Goal: Task Accomplishment & Management: Complete application form

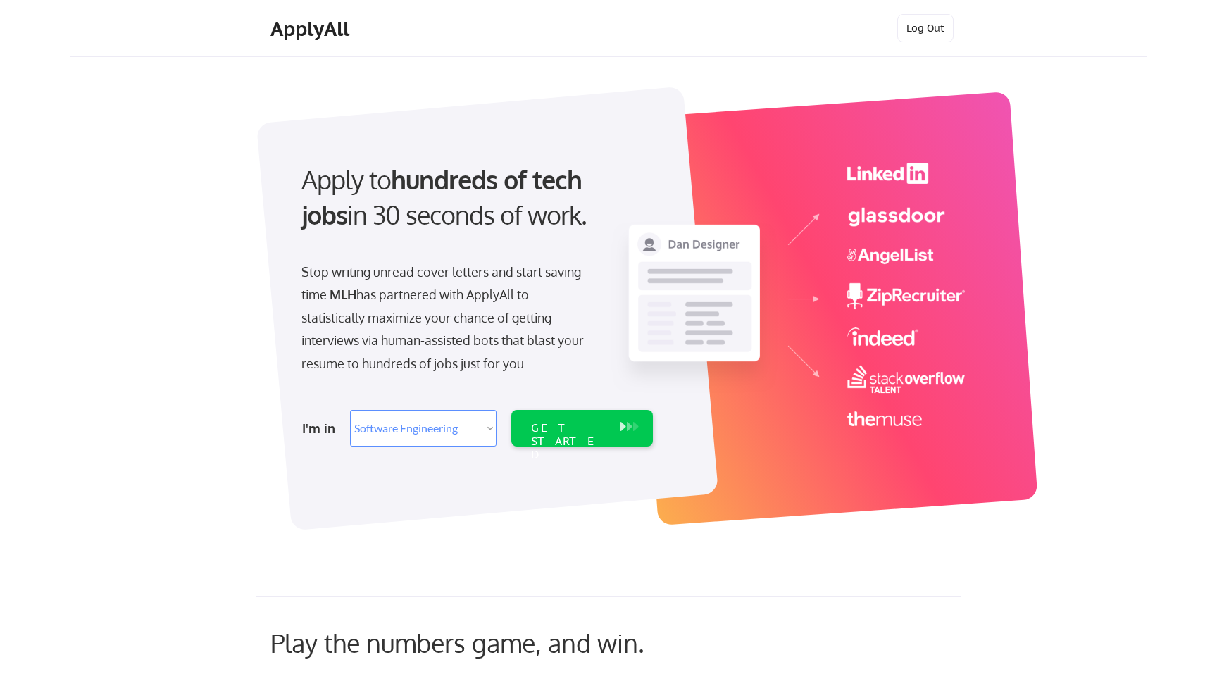
select select ""engineering""
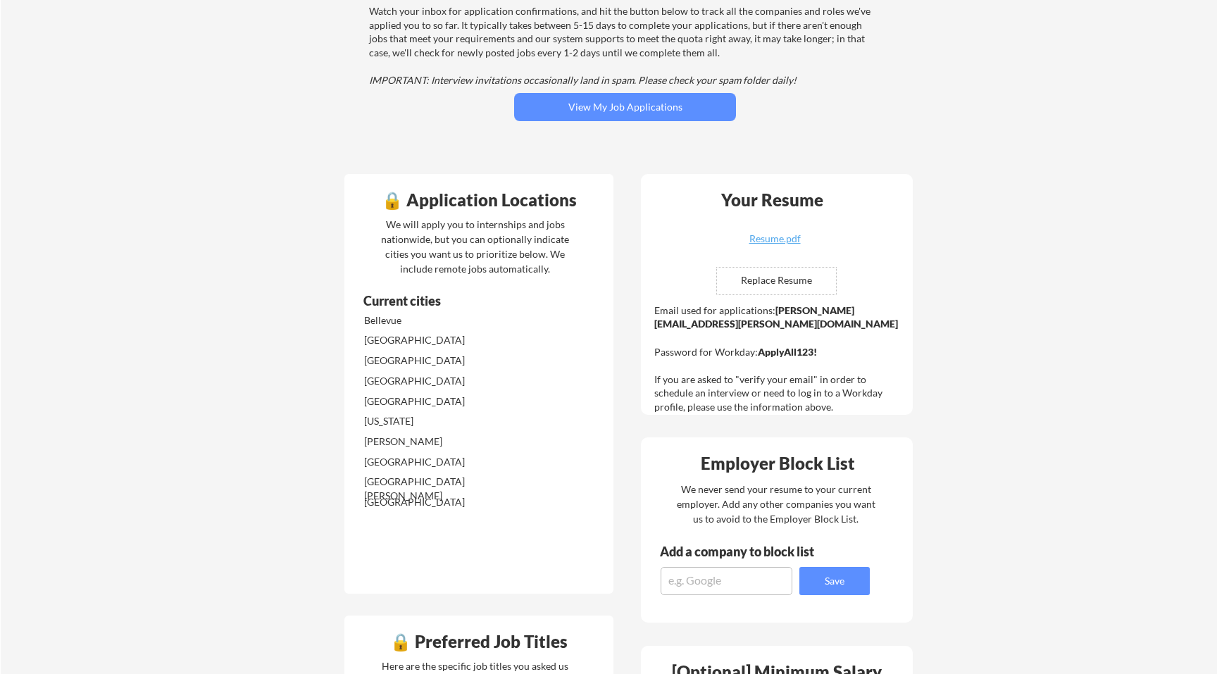
scroll to position [217, 0]
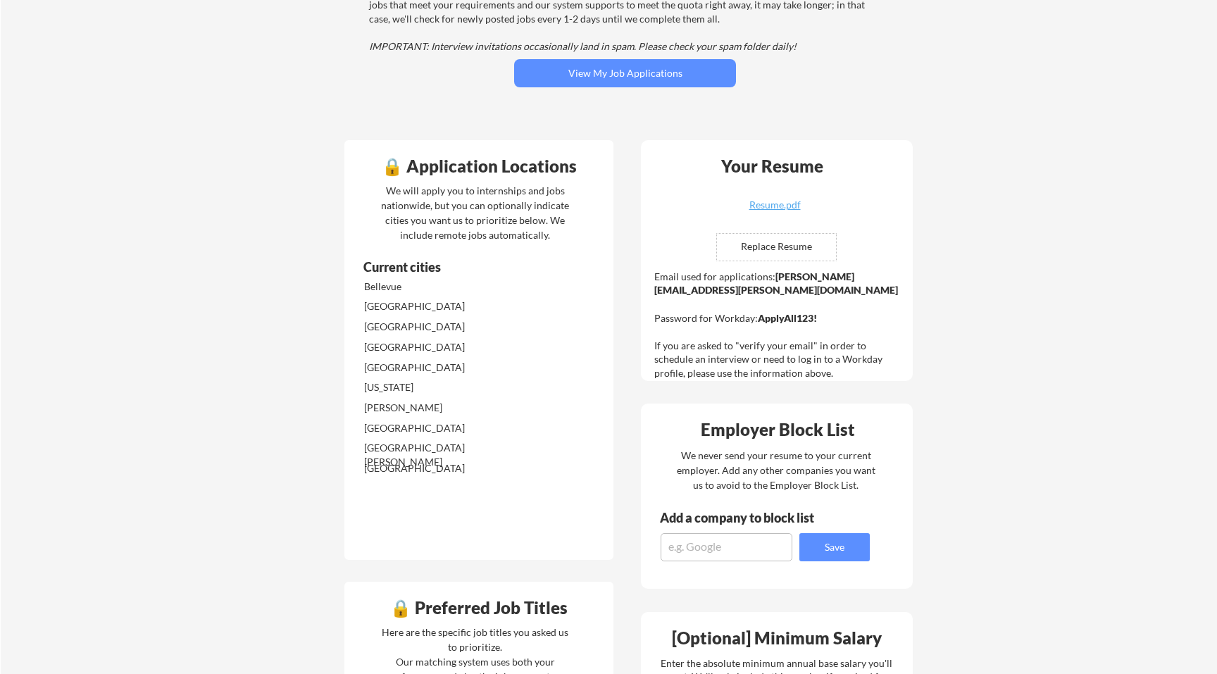
click at [769, 256] on input "file" at bounding box center [776, 247] width 119 height 27
type input "C:\fakepath\[PERSON_NAME].pdf"
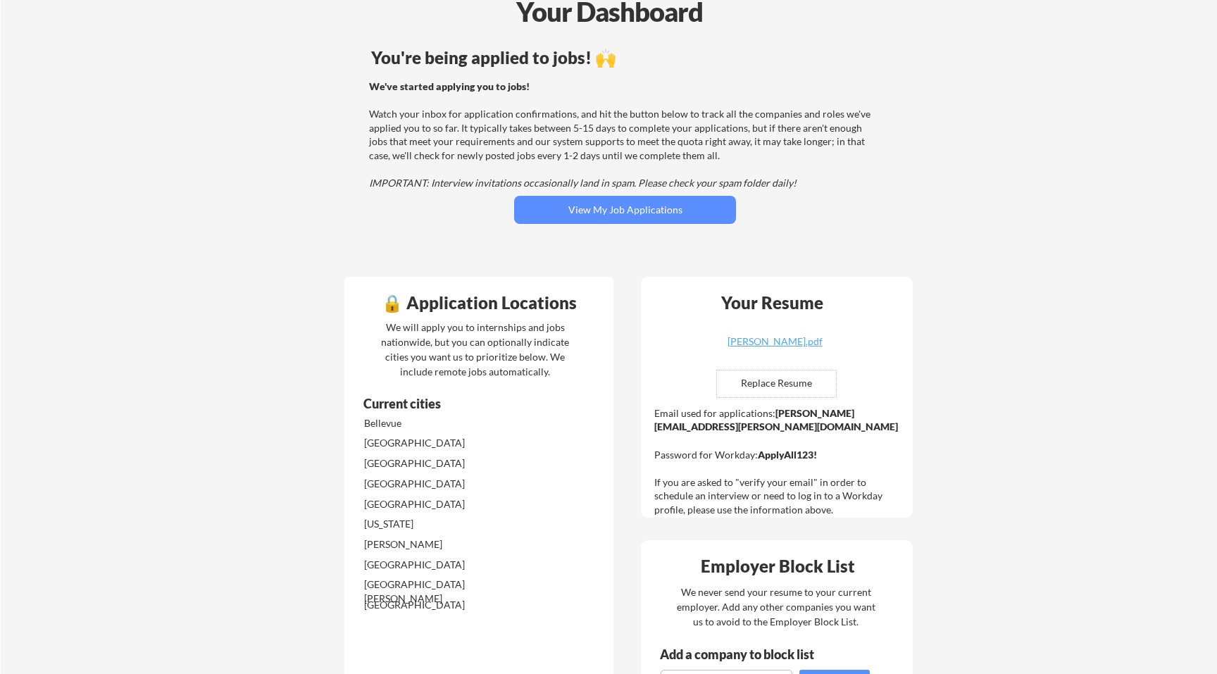
scroll to position [60, 0]
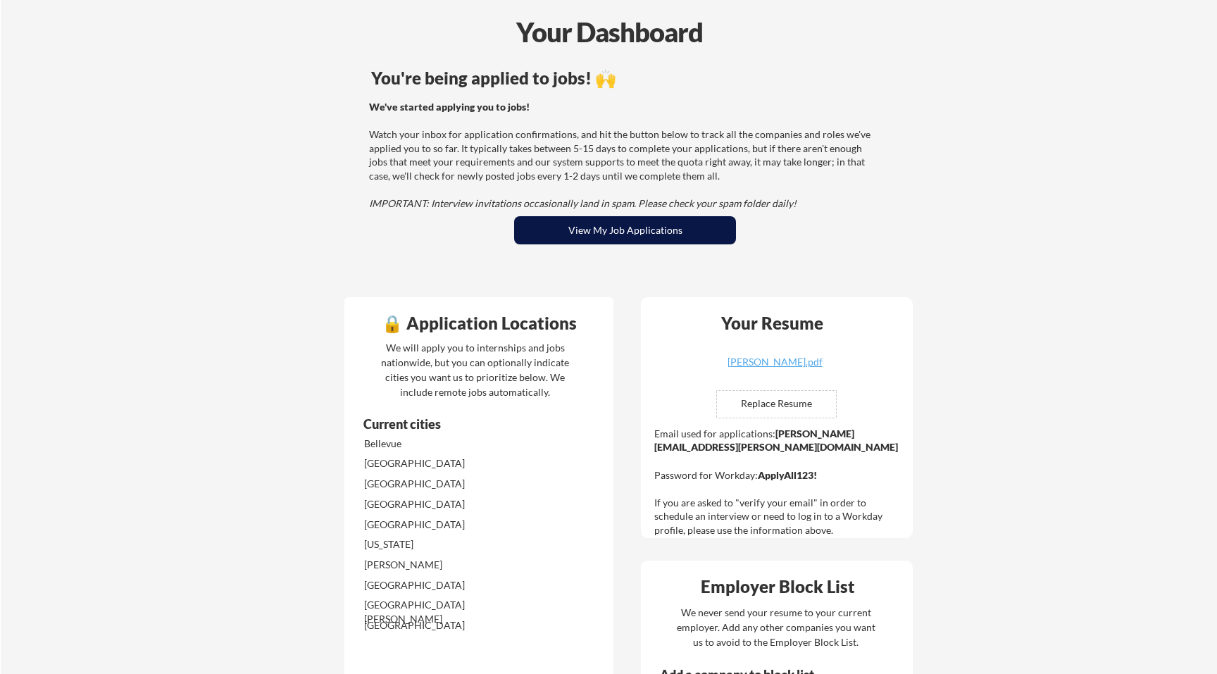
click at [695, 230] on button "View My Job Applications" at bounding box center [625, 230] width 222 height 28
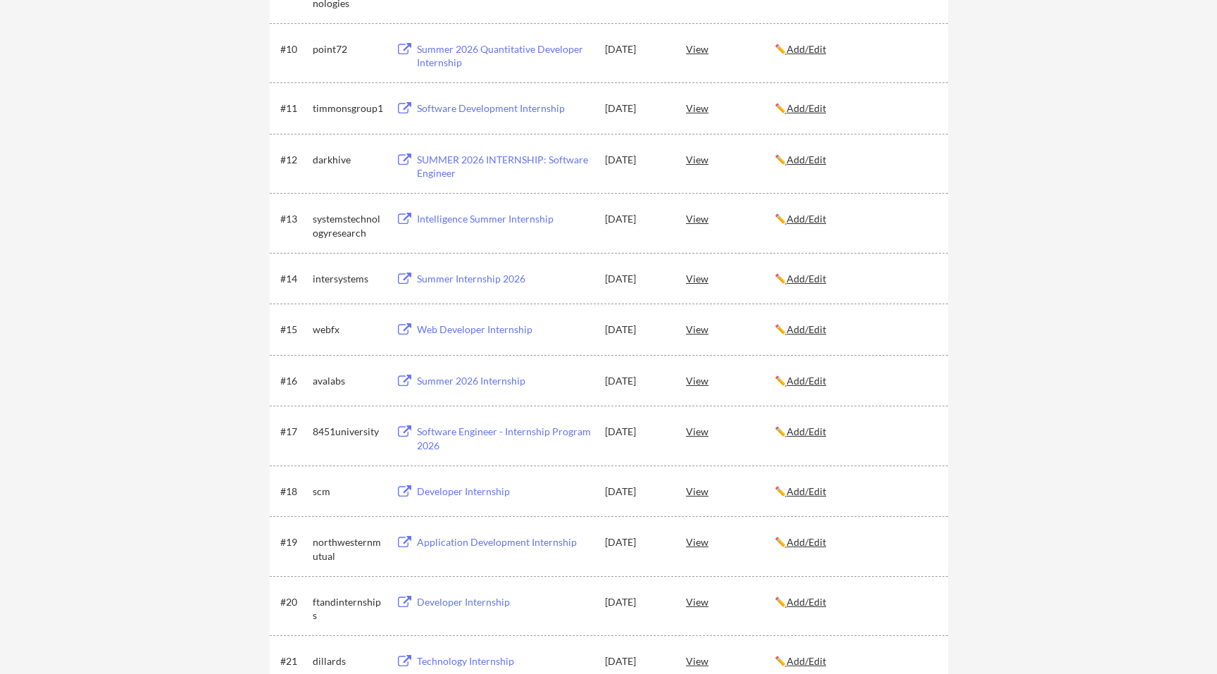
scroll to position [1396, 0]
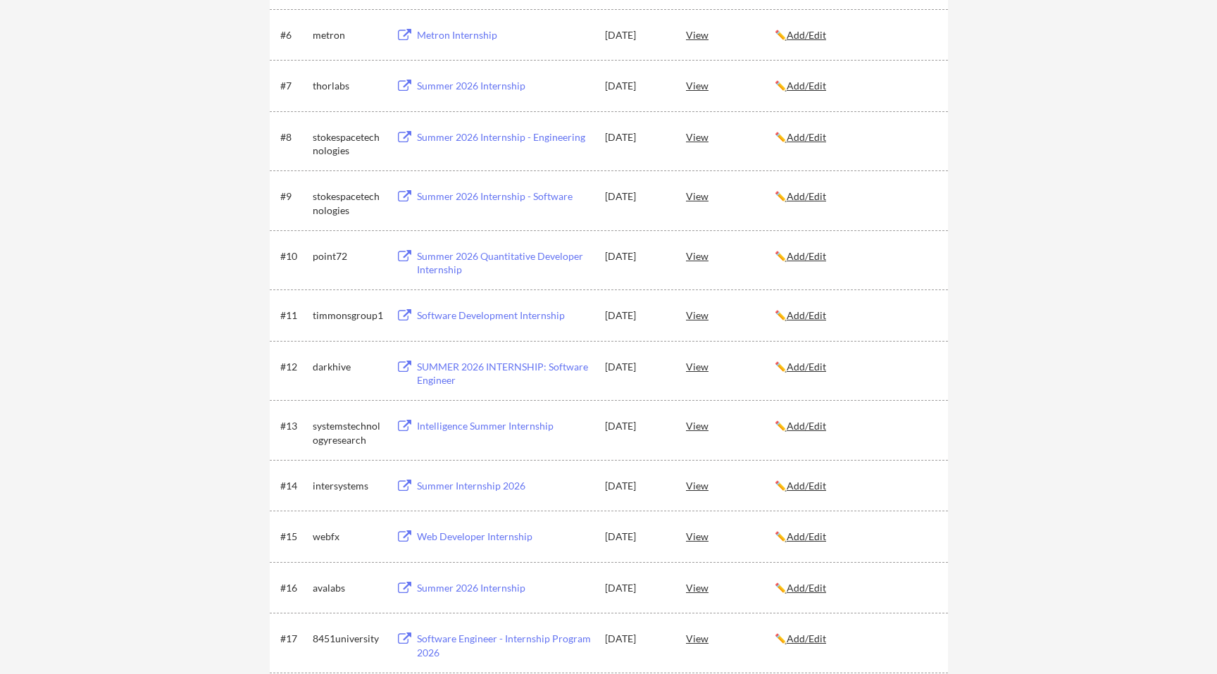
click at [123, 275] on div "← Back to Dashboard My Applications 30 applications sent Applied (30) More Jobs…" at bounding box center [608, 469] width 1217 height 1990
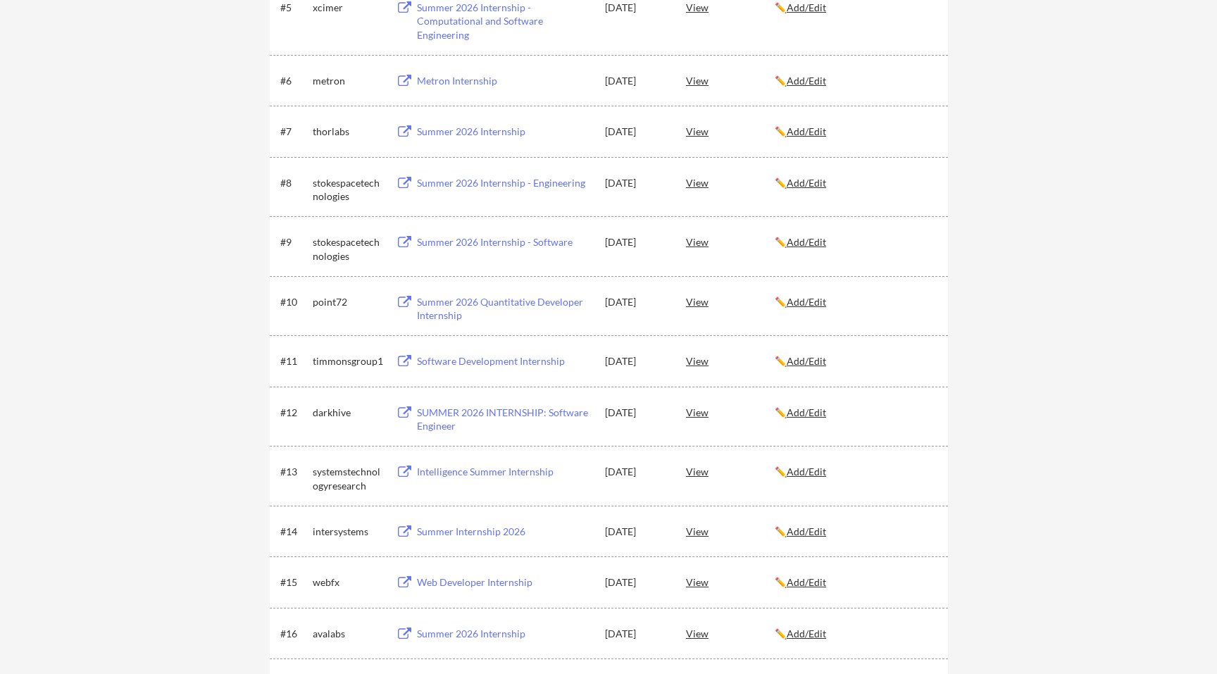
scroll to position [523, 0]
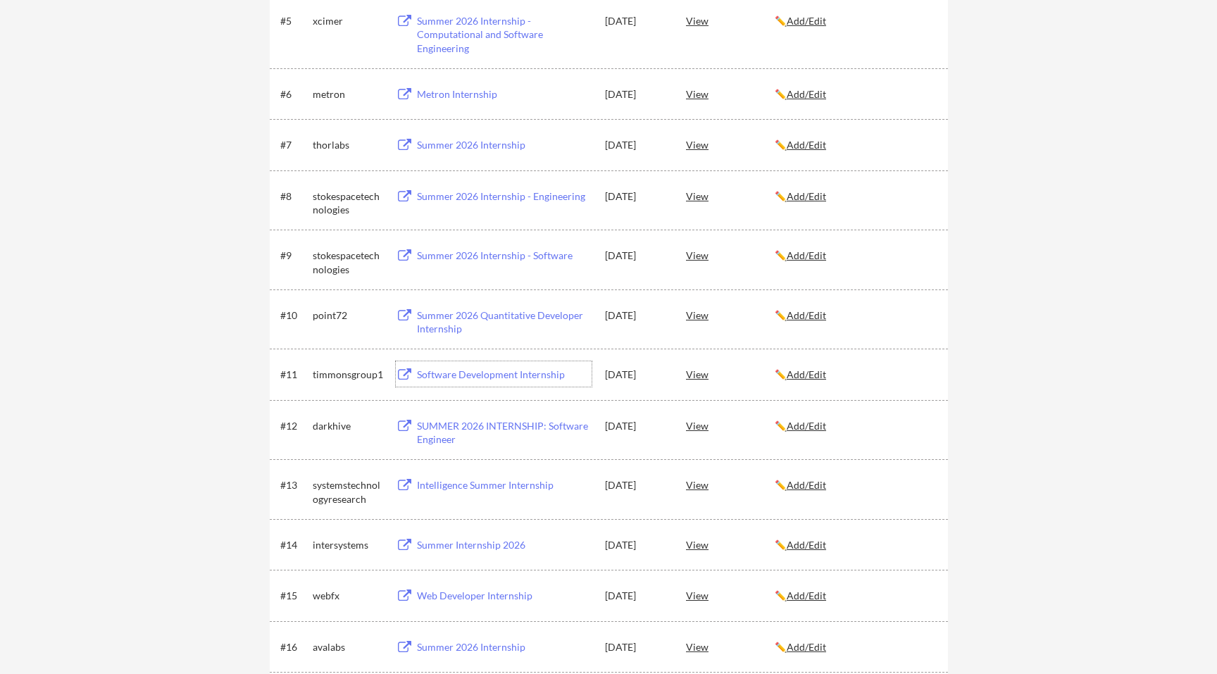
click at [431, 377] on div "Software Development Internship" at bounding box center [504, 375] width 175 height 14
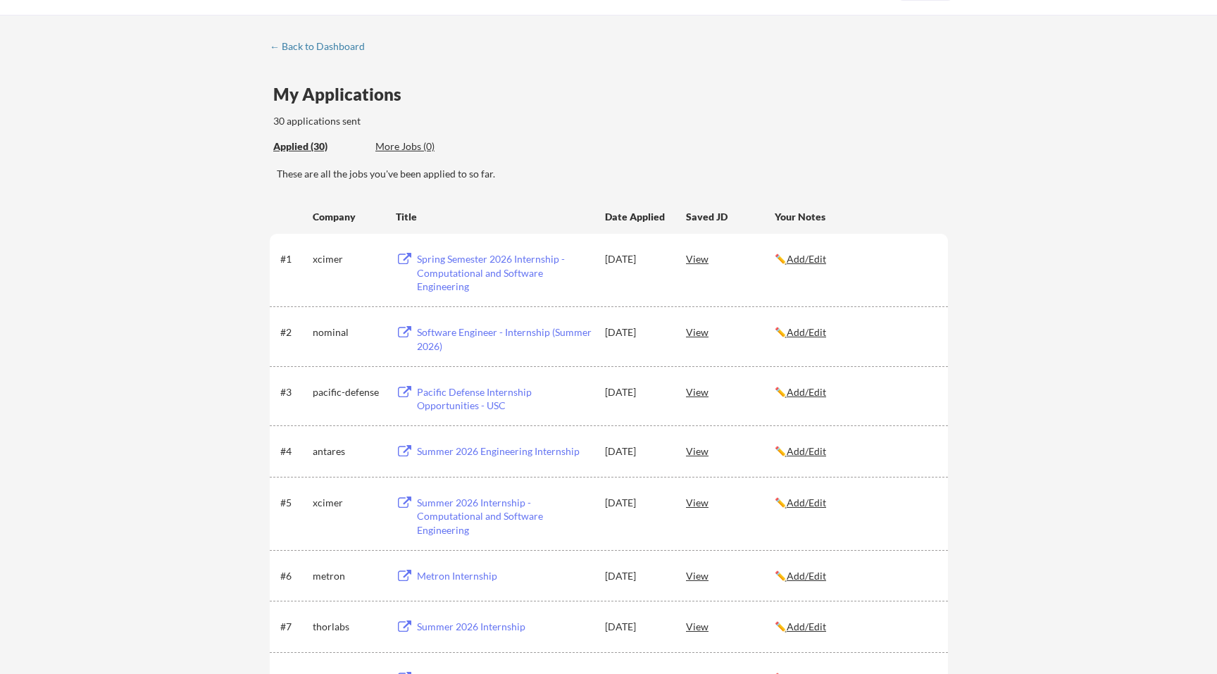
scroll to position [41, 0]
